Goal: Communication & Community: Answer question/provide support

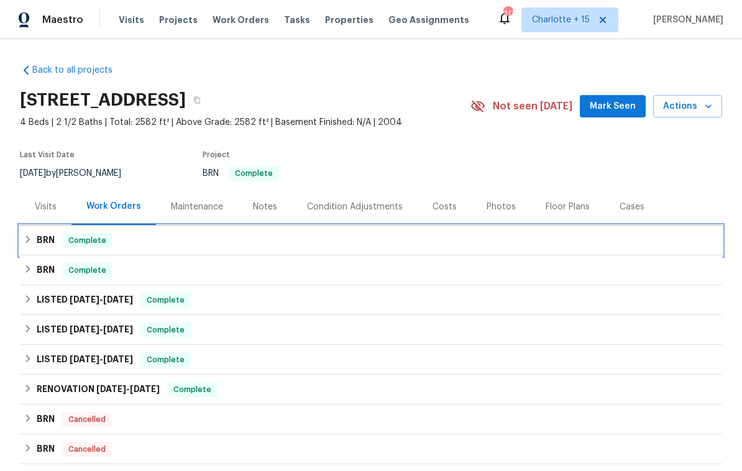
click at [142, 242] on div "BRN Complete" at bounding box center [371, 240] width 694 height 15
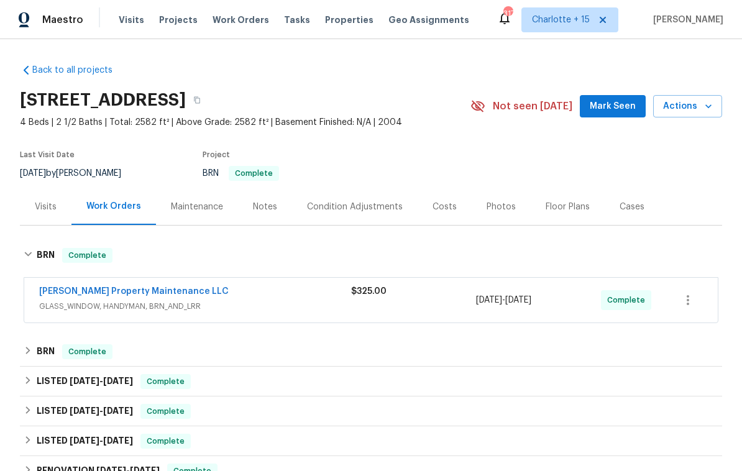
click at [153, 291] on link "Glen Property Maintenance LLC" at bounding box center [133, 291] width 189 height 9
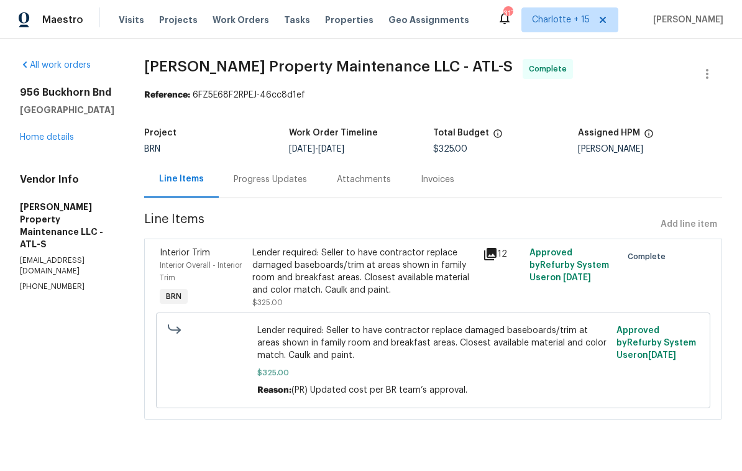
click at [493, 258] on icon at bounding box center [490, 254] width 12 height 12
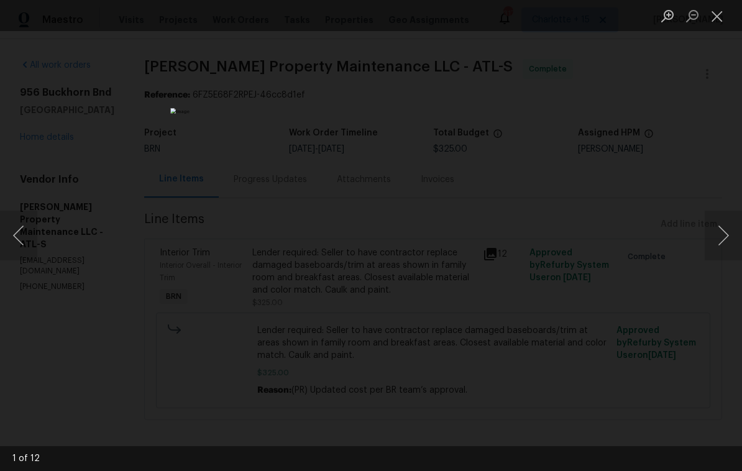
click at [723, 235] on button "Next image" at bounding box center [722, 236] width 37 height 50
click at [719, 239] on button "Next image" at bounding box center [722, 236] width 37 height 50
click at [721, 239] on button "Next image" at bounding box center [722, 236] width 37 height 50
click at [722, 238] on button "Next image" at bounding box center [722, 236] width 37 height 50
click at [723, 237] on button "Next image" at bounding box center [722, 236] width 37 height 50
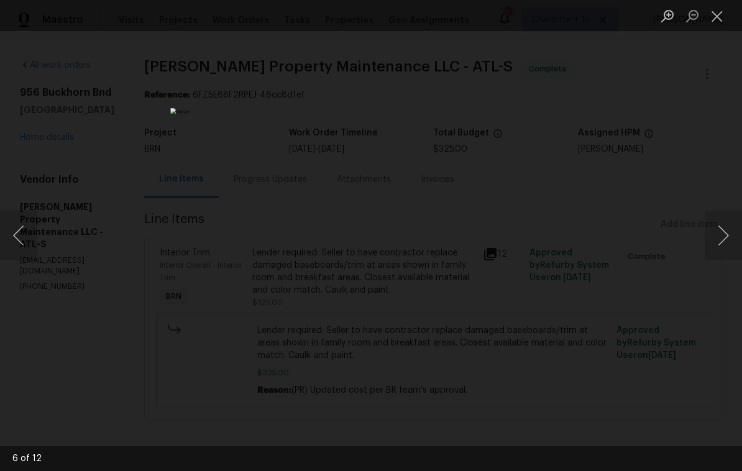
click at [723, 234] on button "Next image" at bounding box center [722, 236] width 37 height 50
click at [719, 15] on button "Close lightbox" at bounding box center [716, 16] width 25 height 22
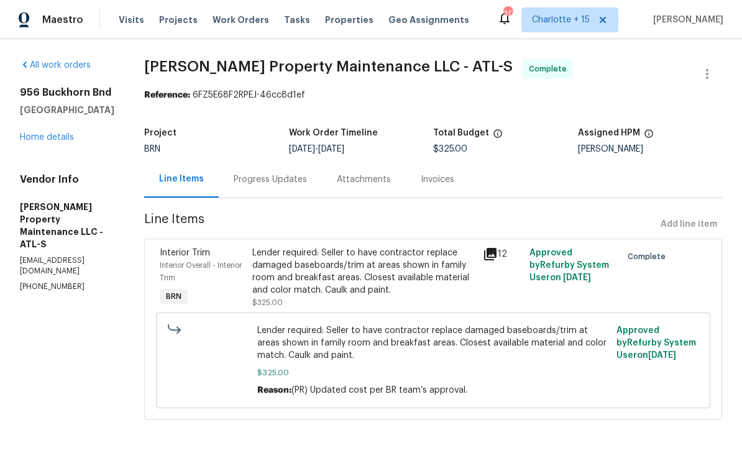
click at [545, 356] on span "Lender required: Seller to have contractor replace damaged baseboards/trim at a…" at bounding box center [432, 342] width 351 height 37
click at [493, 257] on icon at bounding box center [490, 254] width 12 height 12
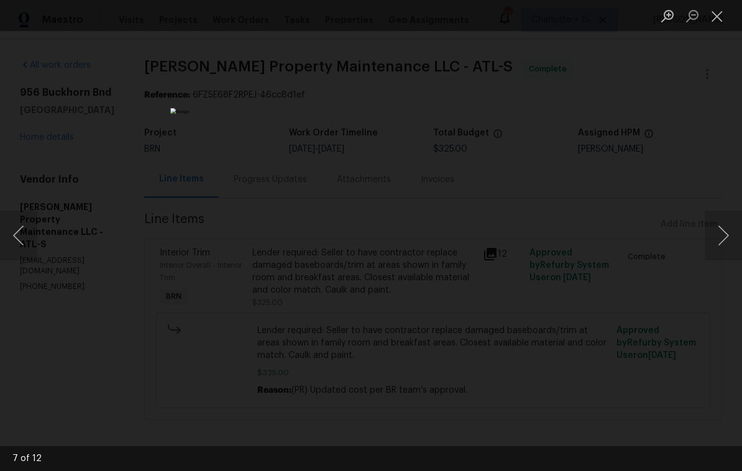
click at [726, 234] on button "Next image" at bounding box center [722, 236] width 37 height 50
click at [722, 240] on button "Next image" at bounding box center [722, 236] width 37 height 50
click at [723, 246] on button "Next image" at bounding box center [722, 236] width 37 height 50
click at [724, 247] on button "Next image" at bounding box center [722, 236] width 37 height 50
click at [725, 241] on button "Next image" at bounding box center [722, 236] width 37 height 50
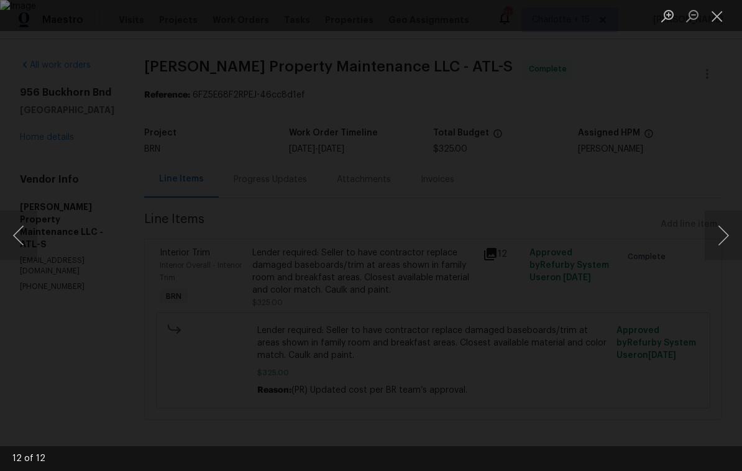
click at [722, 249] on button "Next image" at bounding box center [722, 236] width 37 height 50
click at [726, 247] on button "Next image" at bounding box center [722, 236] width 37 height 50
click at [724, 247] on button "Next image" at bounding box center [722, 236] width 37 height 50
click at [722, 250] on button "Next image" at bounding box center [722, 236] width 37 height 50
click at [726, 249] on button "Next image" at bounding box center [722, 236] width 37 height 50
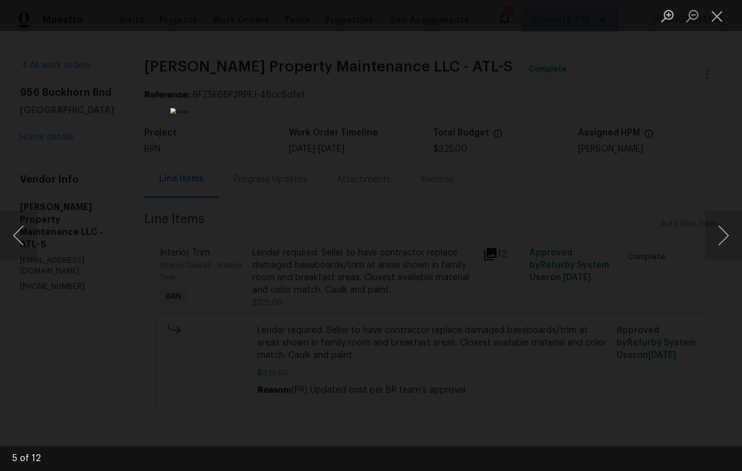
click at [726, 248] on button "Next image" at bounding box center [722, 236] width 37 height 50
click at [716, 14] on button "Close lightbox" at bounding box center [716, 16] width 25 height 22
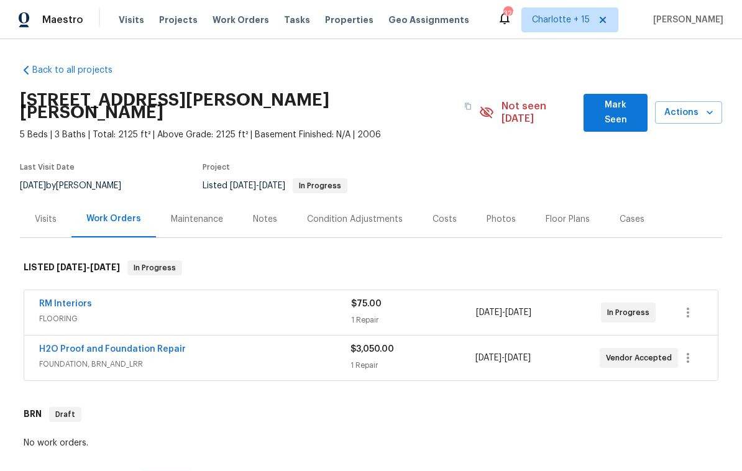
click at [616, 103] on span "Mark Seen" at bounding box center [615, 113] width 44 height 30
click at [608, 106] on span "Mark Seen" at bounding box center [615, 113] width 44 height 30
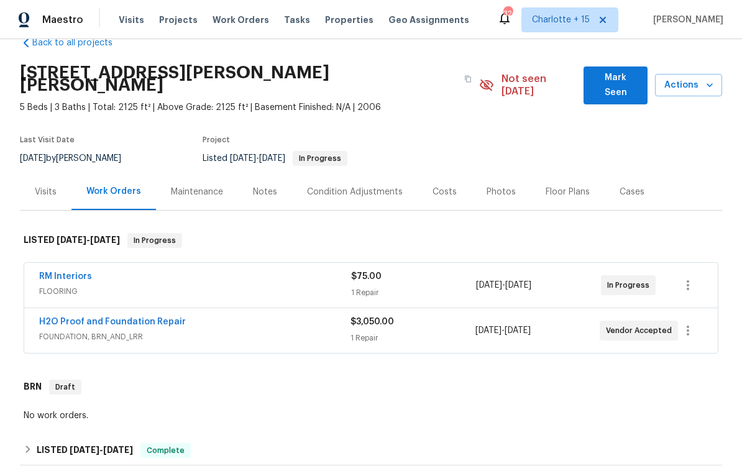
scroll to position [32, 0]
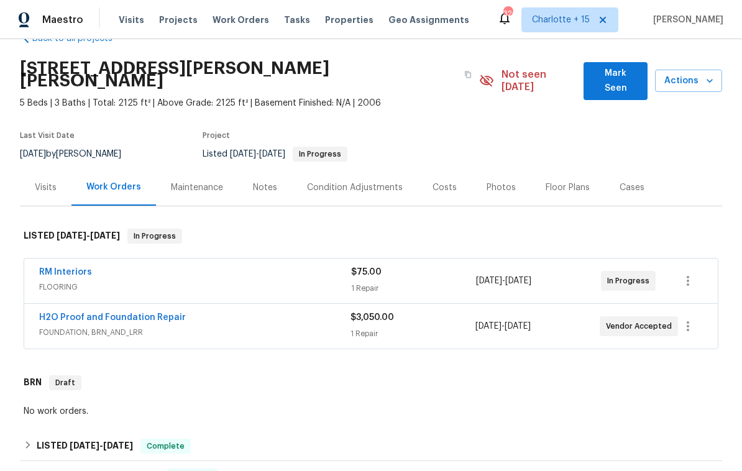
click at [621, 70] on span "Mark Seen" at bounding box center [615, 81] width 44 height 30
click at [608, 80] on span "Mark Seen" at bounding box center [615, 81] width 44 height 30
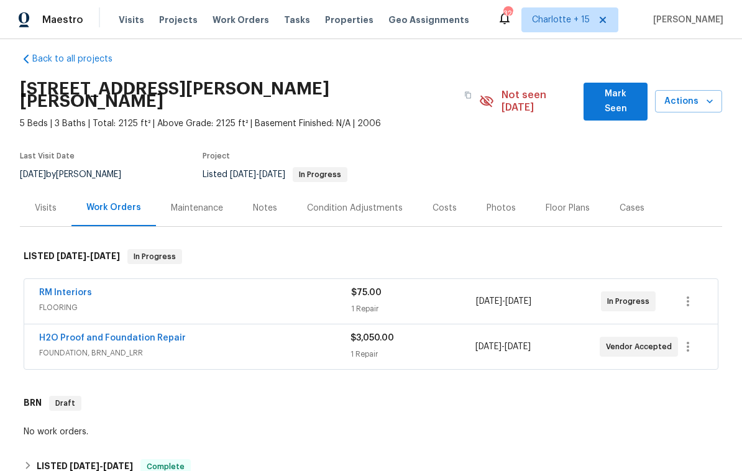
scroll to position [10, 0]
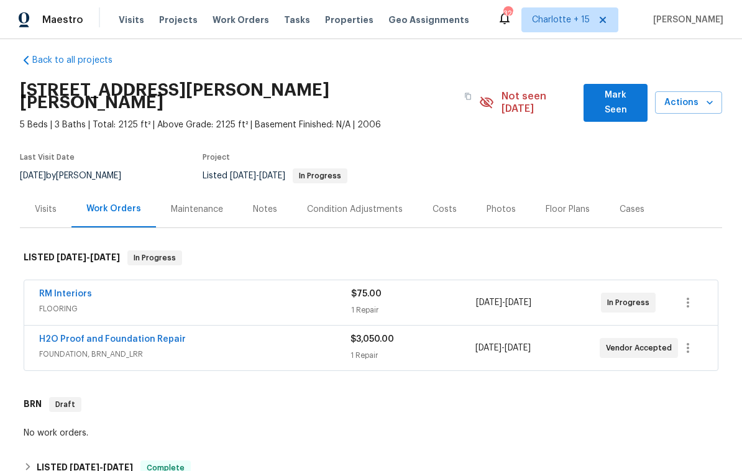
click at [172, 335] on link "H2O Proof and Foundation Repair" at bounding box center [112, 339] width 147 height 9
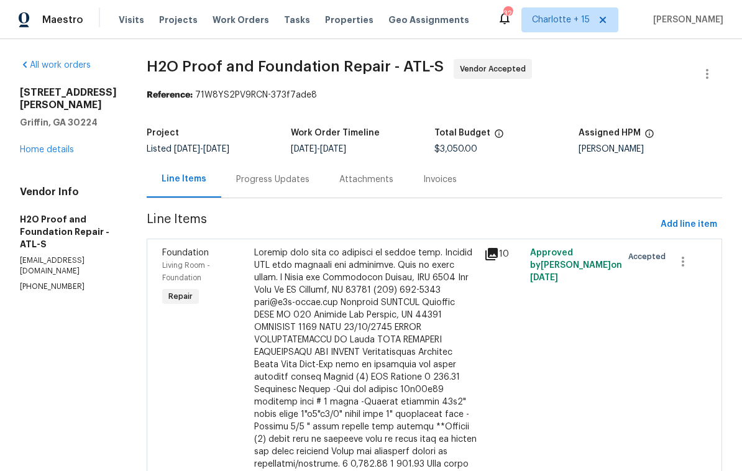
click at [236, 178] on div "Progress Updates" at bounding box center [272, 179] width 73 height 12
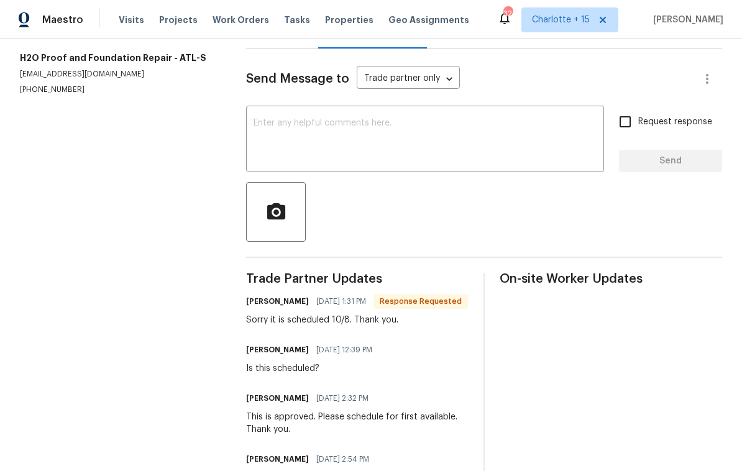
scroll to position [148, 0]
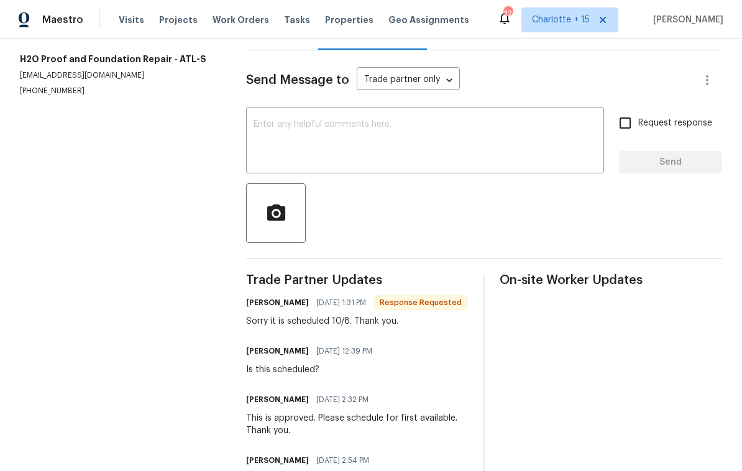
click at [341, 139] on textarea at bounding box center [424, 141] width 343 height 43
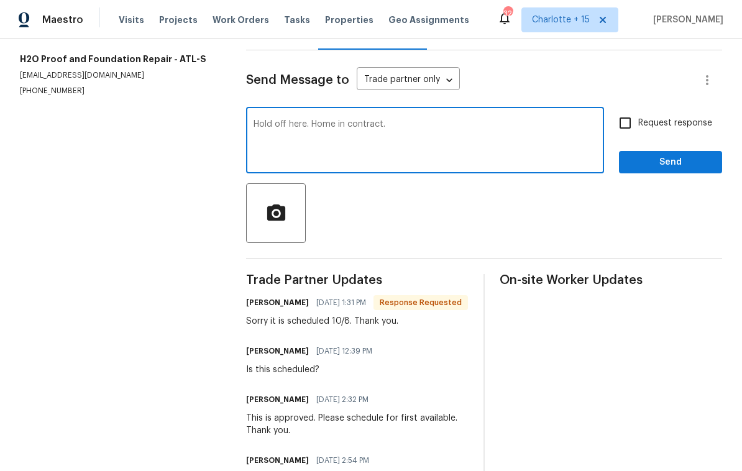
type textarea "Hold off here. Home in contract."
click at [626, 124] on input "Request response" at bounding box center [625, 123] width 26 height 26
checkbox input "true"
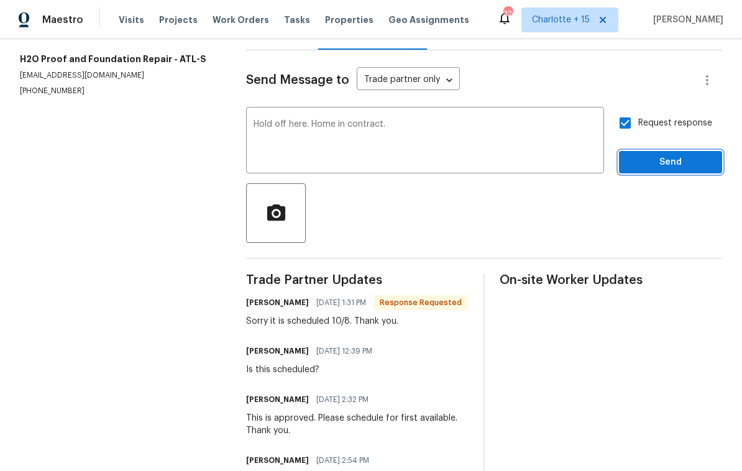
click at [670, 164] on span "Send" at bounding box center [670, 163] width 83 height 16
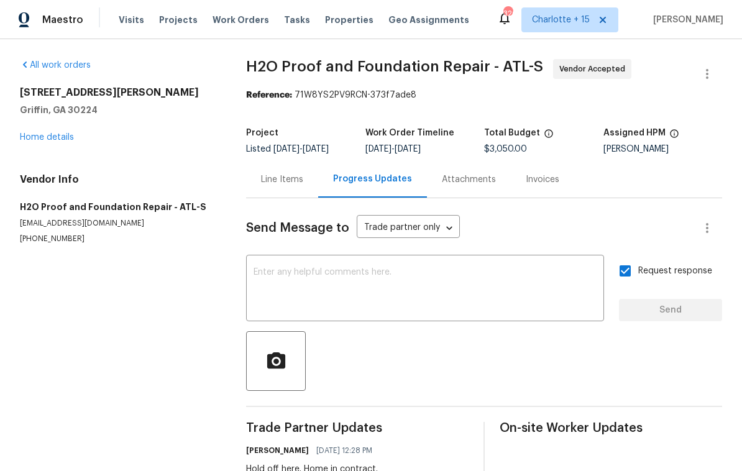
scroll to position [0, 0]
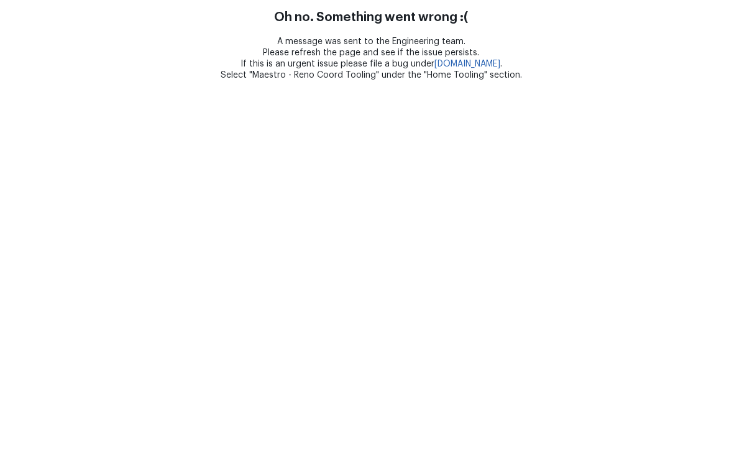
click at [102, 81] on html "Oh no. Something went wrong :( A message was sent to the Engineering team. Plea…" at bounding box center [371, 40] width 742 height 81
click at [85, 81] on html "Oh no. Something went wrong :( A message was sent to the Engineering team. Plea…" at bounding box center [371, 40] width 742 height 81
click at [62, 81] on html "Oh no. Something went wrong :( A message was sent to the Engineering team. Plea…" at bounding box center [371, 40] width 742 height 81
click at [70, 81] on html "Oh no. Something went wrong :( A message was sent to the Engineering team. Plea…" at bounding box center [371, 40] width 742 height 81
click at [73, 81] on html "Oh no. Something went wrong :( A message was sent to the Engineering team. Plea…" at bounding box center [371, 40] width 742 height 81
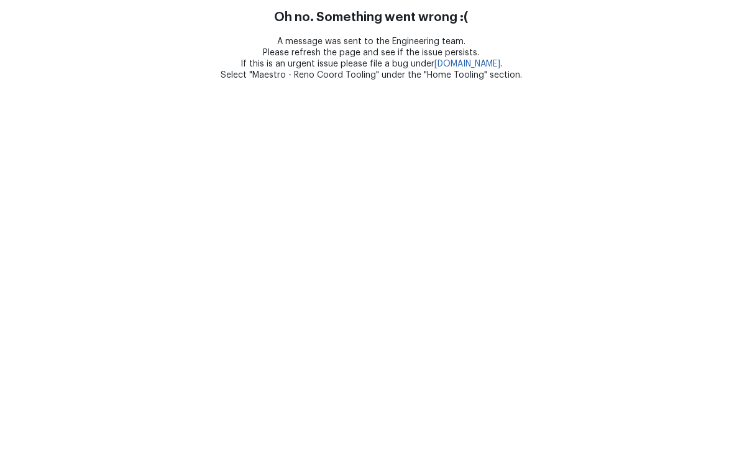
click at [232, 81] on html "Oh no. Something went wrong :( A message was sent to the Engineering team. Plea…" at bounding box center [371, 40] width 742 height 81
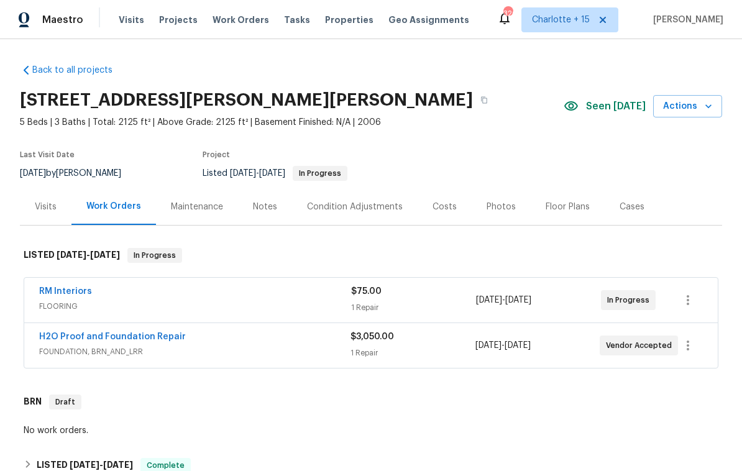
click at [70, 293] on link "RM Interiors" at bounding box center [65, 291] width 53 height 9
